Goal: Task Accomplishment & Management: Manage account settings

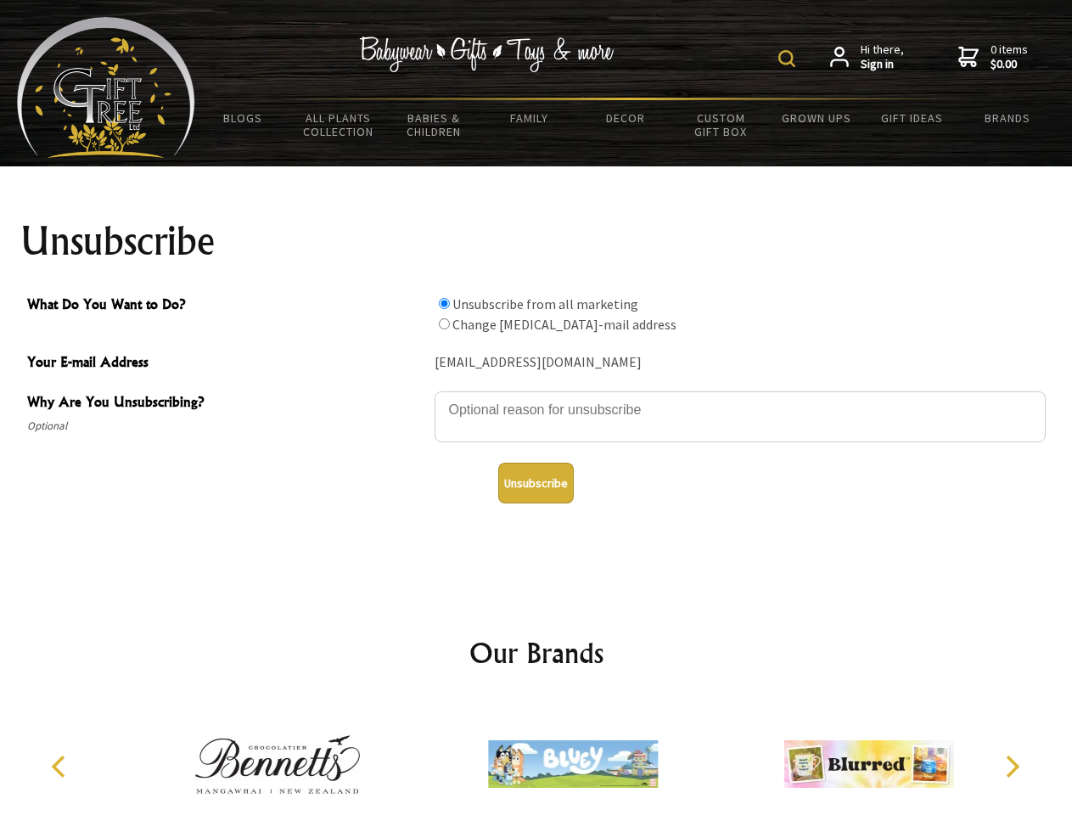
click at [790, 59] on img at bounding box center [787, 58] width 17 height 17
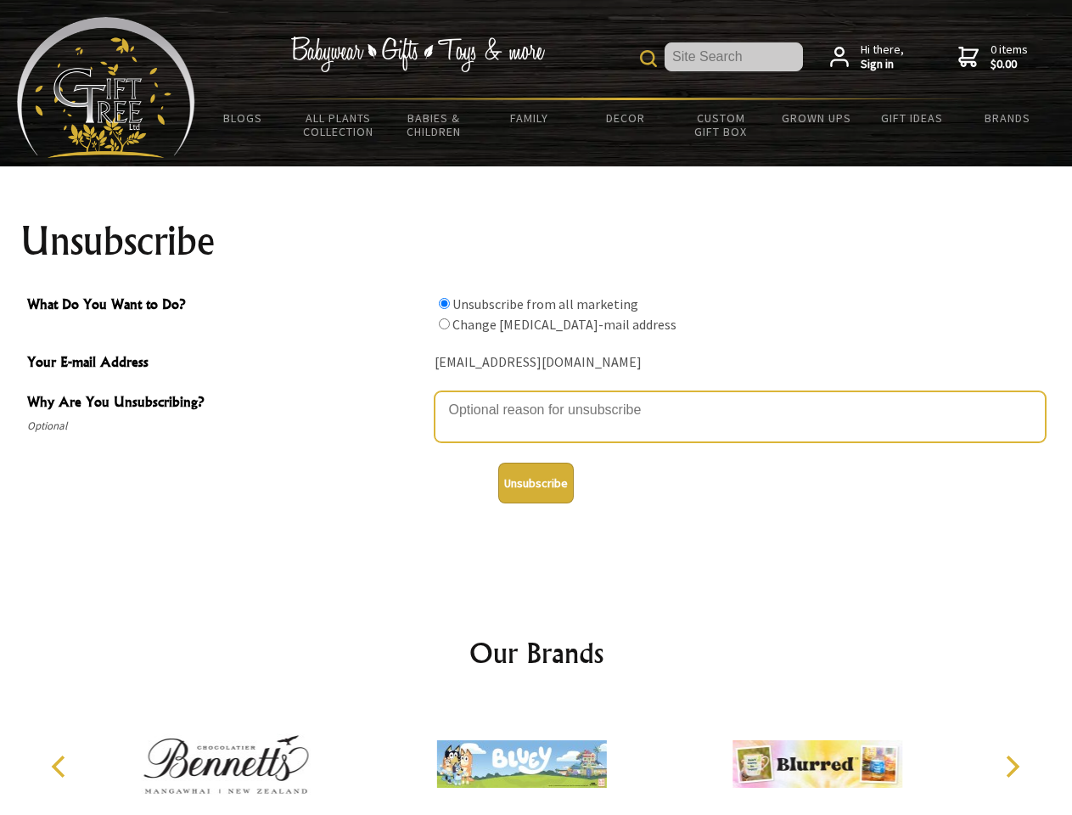
click at [537, 397] on textarea "Why Are You Unsubscribing?" at bounding box center [740, 416] width 611 height 51
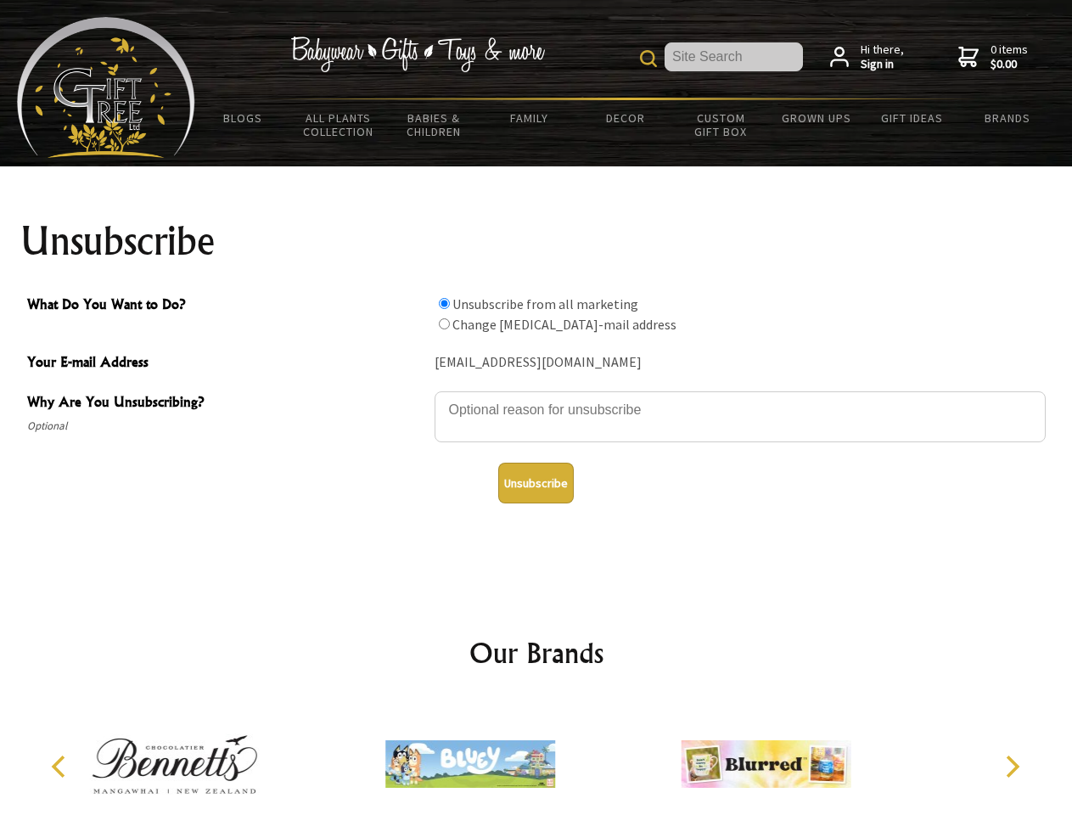
click at [444, 303] on input "What Do You Want to Do?" at bounding box center [444, 303] width 11 height 11
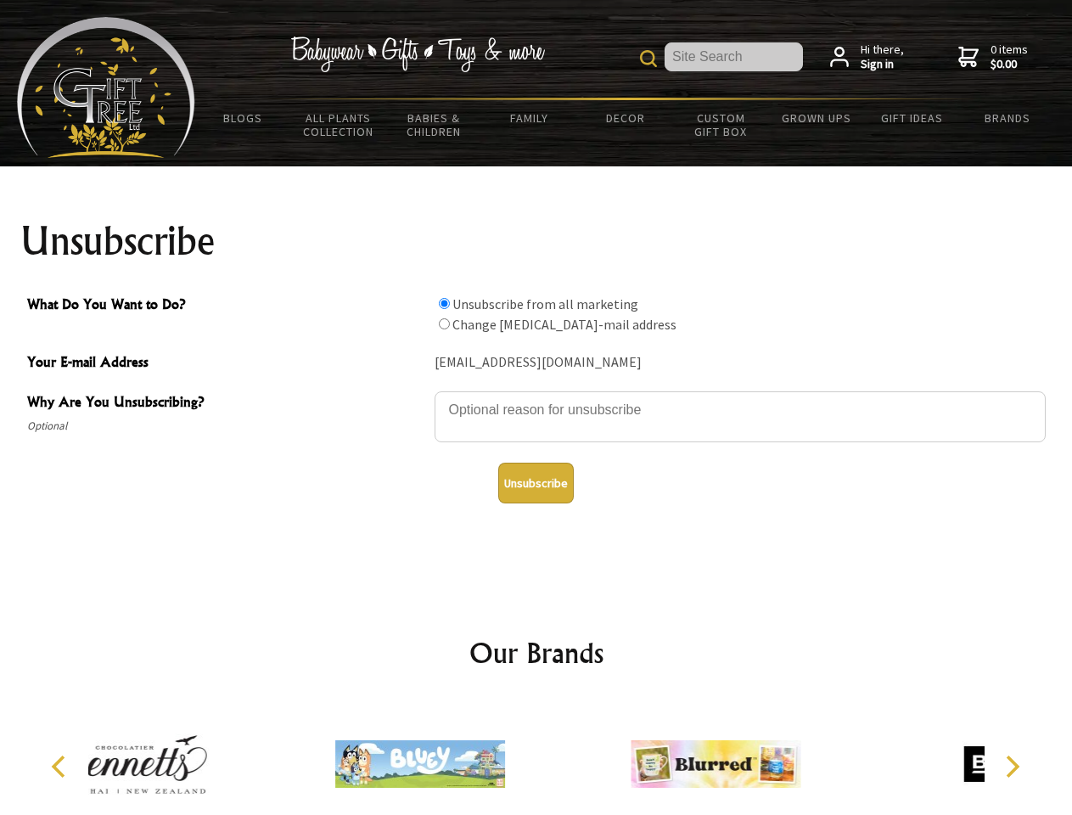
click at [444, 324] on input "What Do You Want to Do?" at bounding box center [444, 323] width 11 height 11
radio input "true"
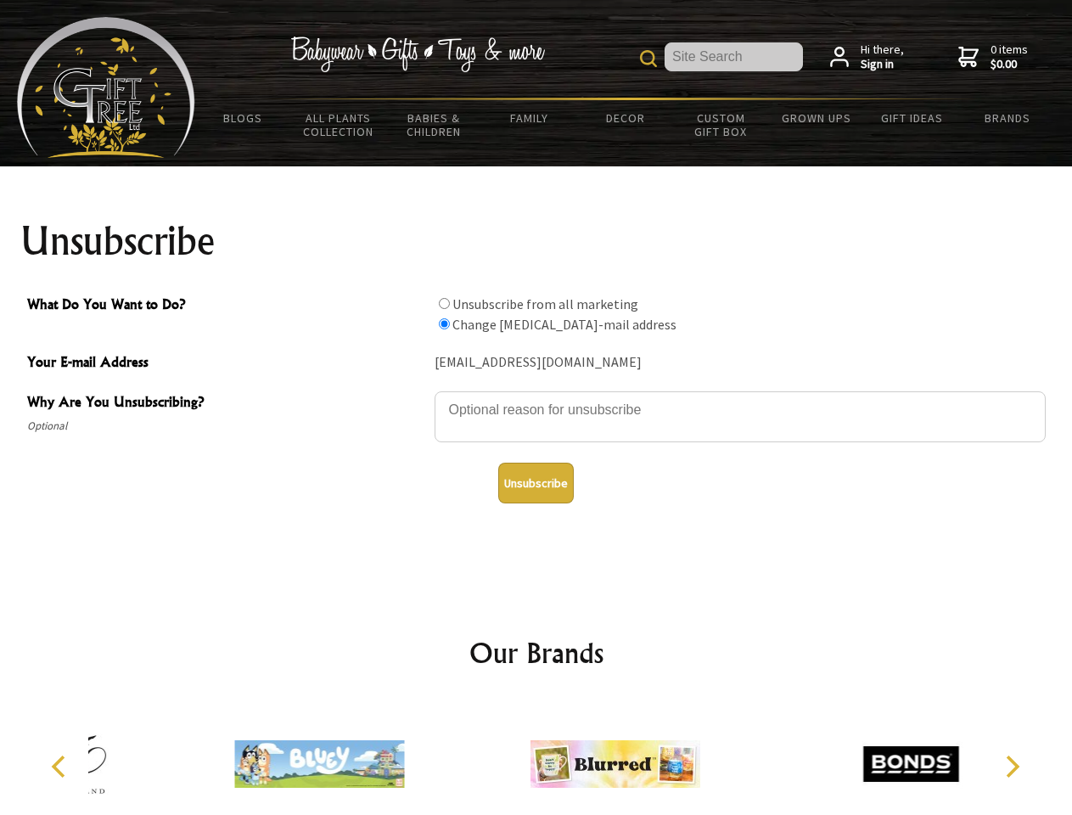
click at [536, 483] on button "Unsubscribe" at bounding box center [536, 483] width 76 height 41
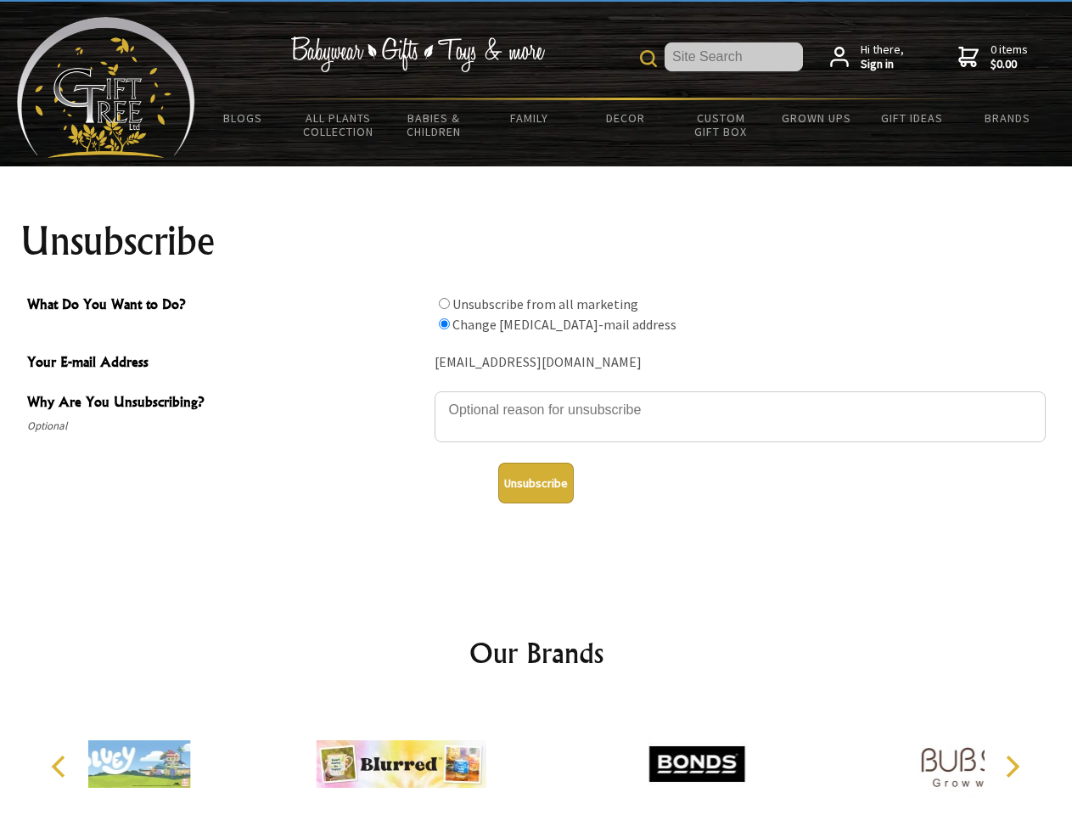
click at [61, 767] on icon "Previous" at bounding box center [60, 767] width 22 height 22
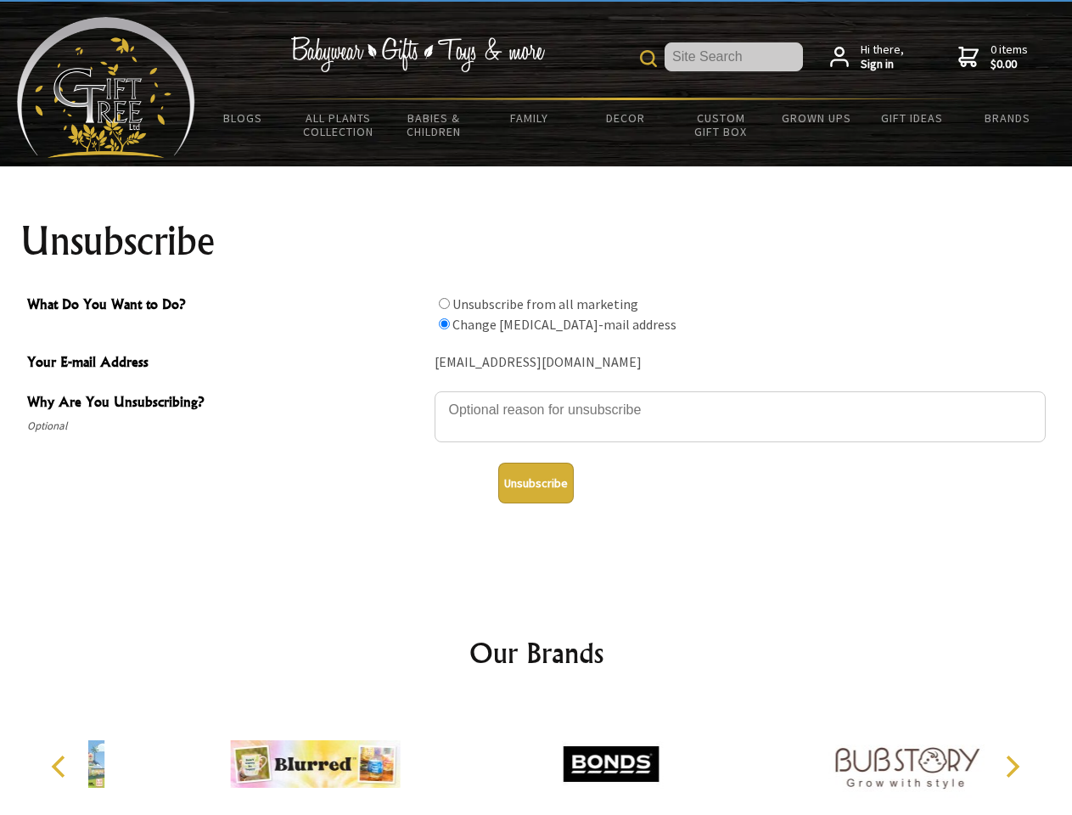
click at [1012, 767] on icon "Next" at bounding box center [1011, 767] width 22 height 22
